Goal: Find specific page/section

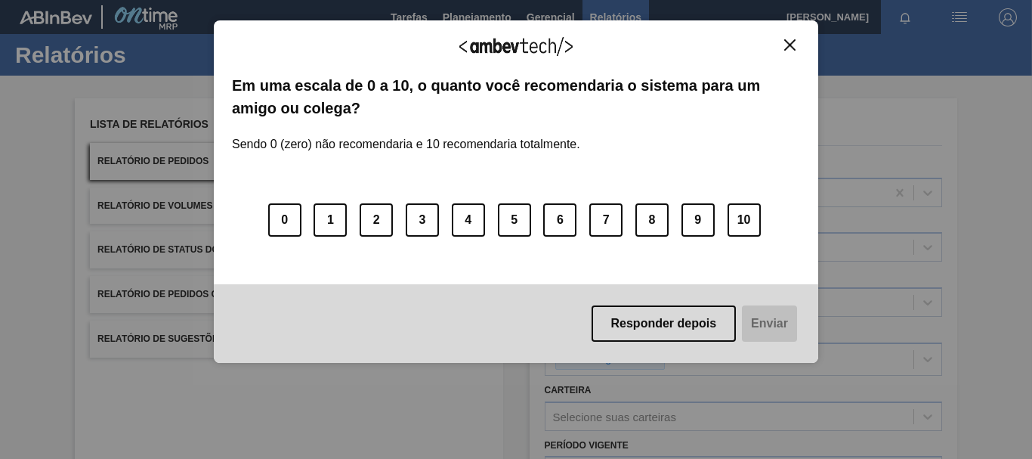
click at [783, 44] on button "Close" at bounding box center [790, 45] width 20 height 13
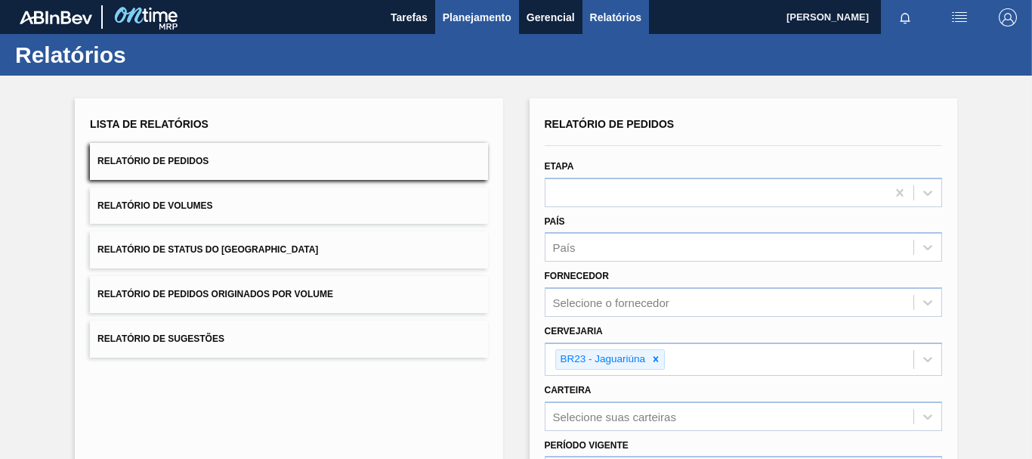
click at [461, 26] on button "Planejamento" at bounding box center [477, 17] width 84 height 34
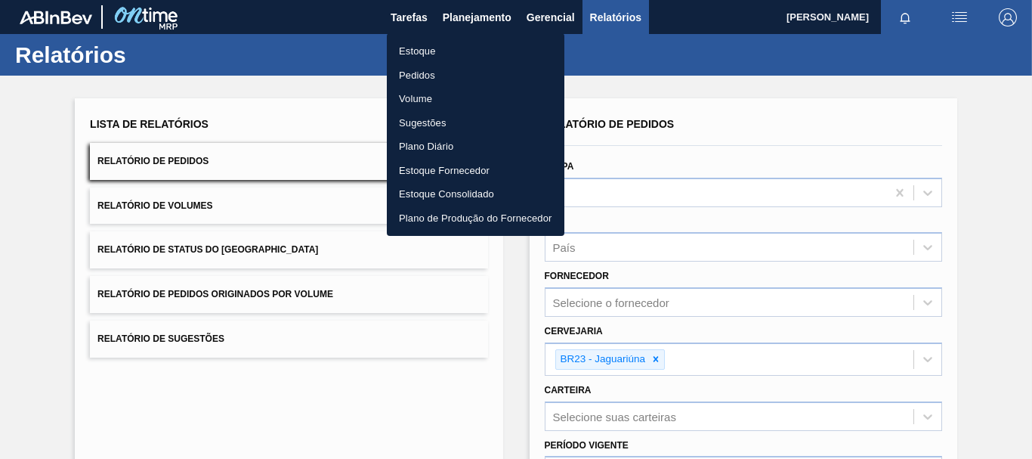
click at [428, 51] on li "Estoque" at bounding box center [476, 51] width 178 height 24
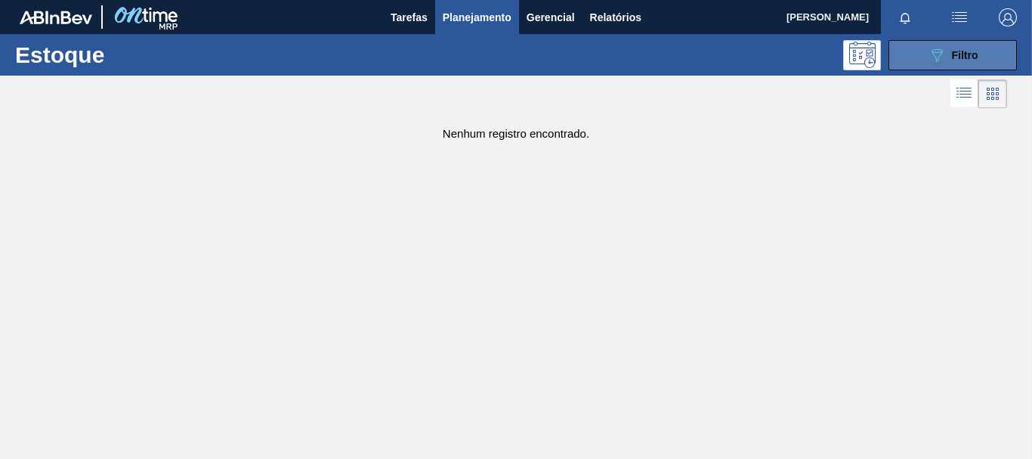
click at [919, 48] on button "089F7B8B-B2A5-4AFE-B5C0-19BA573D28AC Filtro" at bounding box center [953, 55] width 128 height 30
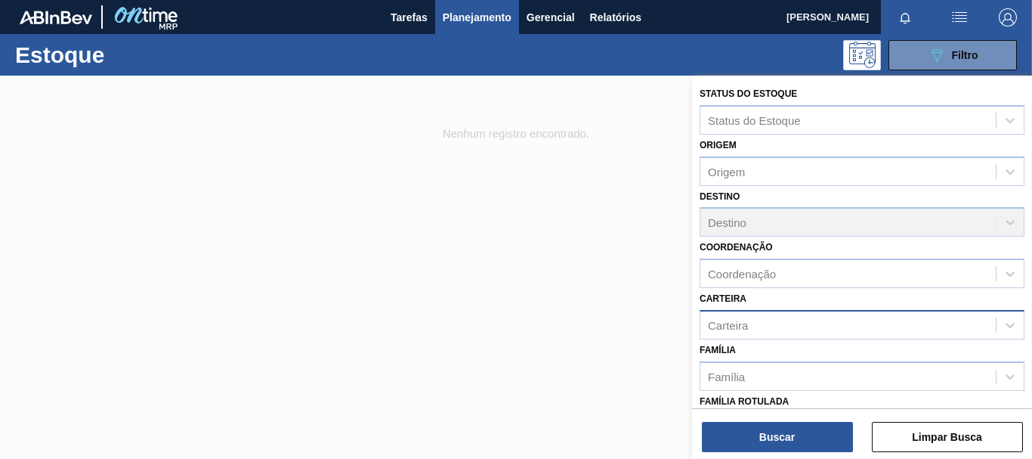
scroll to position [76, 0]
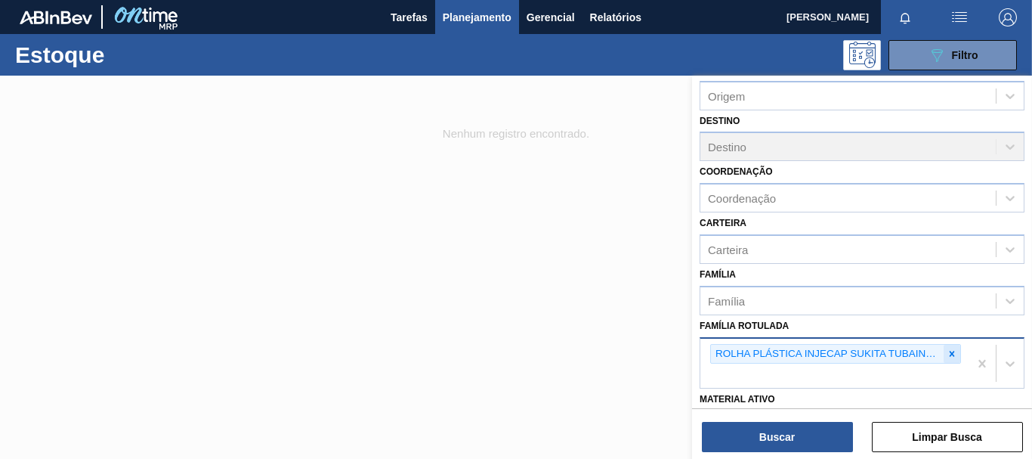
click at [947, 351] on icon at bounding box center [952, 353] width 11 height 11
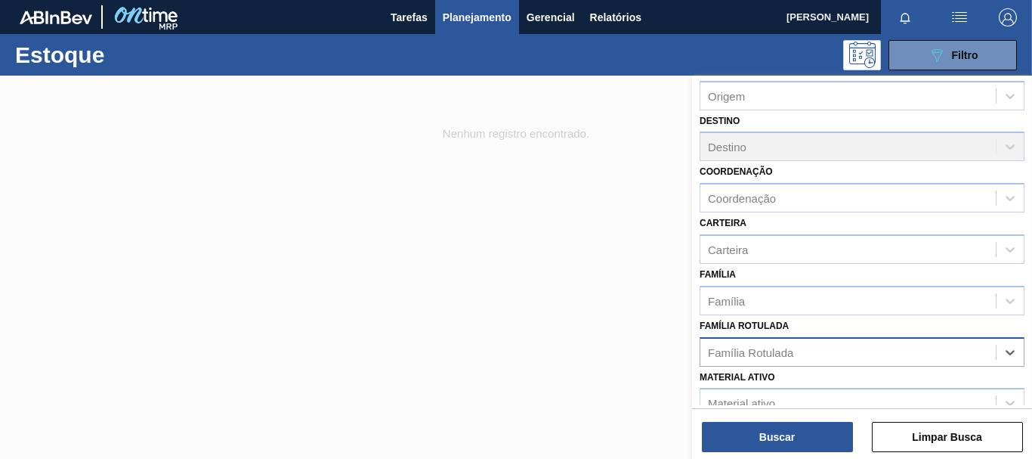
scroll to position [151, 0]
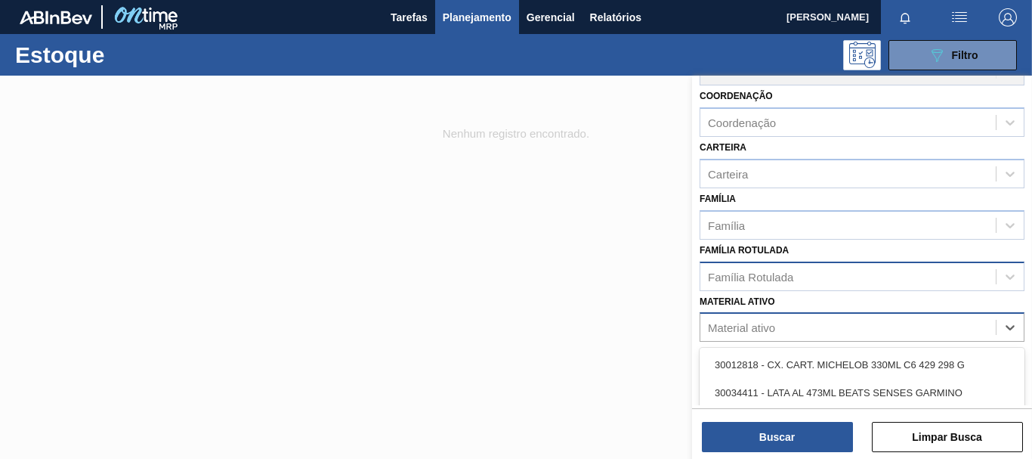
click at [766, 327] on div "Material ativo" at bounding box center [741, 327] width 67 height 13
paste ativo "30030646"
type ativo "30030646"
click at [785, 354] on div "30030646 - TAMPA PLAST INJECAP PEPSI ZERO NIV24" at bounding box center [862, 365] width 325 height 28
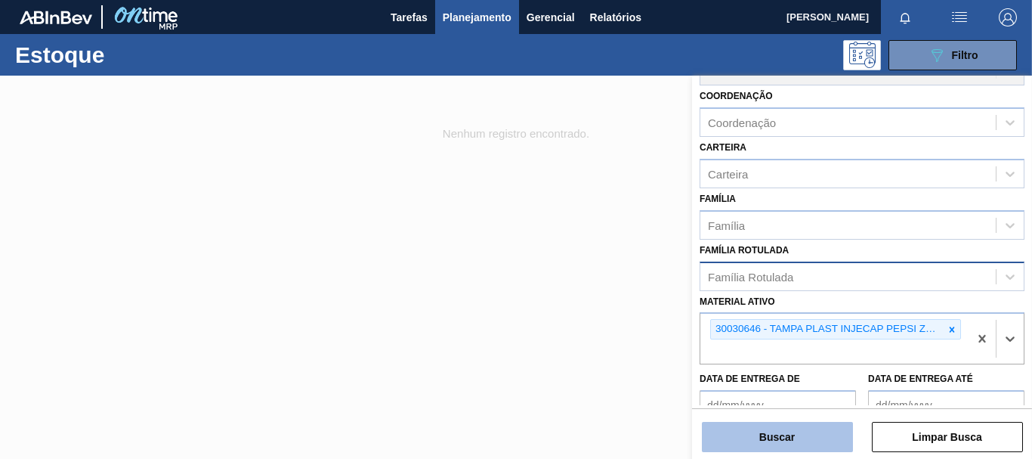
click at [800, 426] on button "Buscar" at bounding box center [777, 437] width 151 height 30
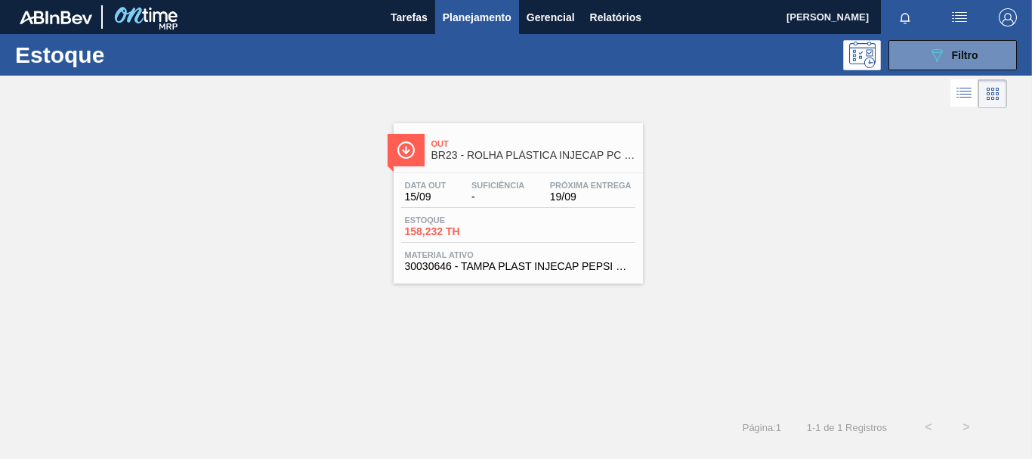
click at [568, 157] on span "BR23 - ROLHA PLÁSTICA INJECAP PC ZERO SHORT" at bounding box center [534, 155] width 204 height 11
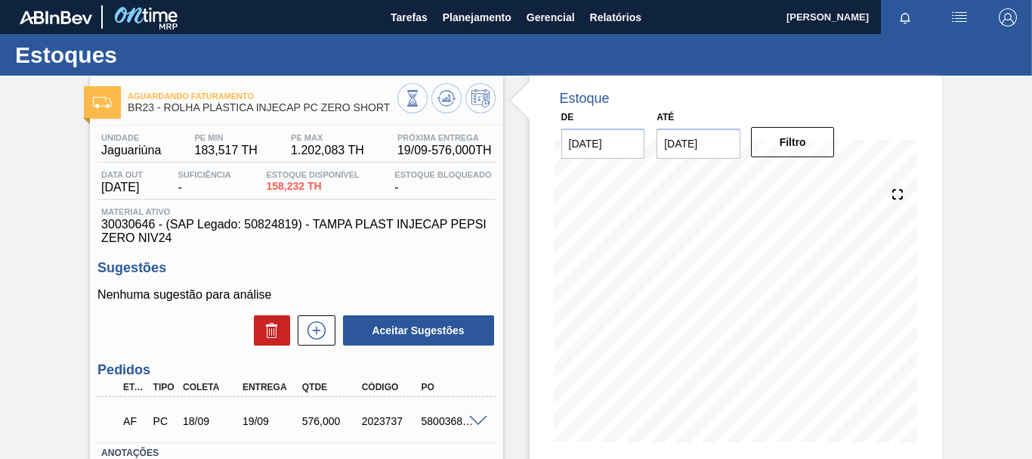
scroll to position [76, 0]
